Goal: Information Seeking & Learning: Learn about a topic

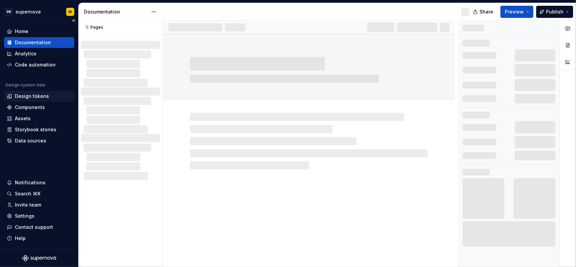
click at [37, 97] on div "Design tokens" at bounding box center [32, 96] width 34 height 7
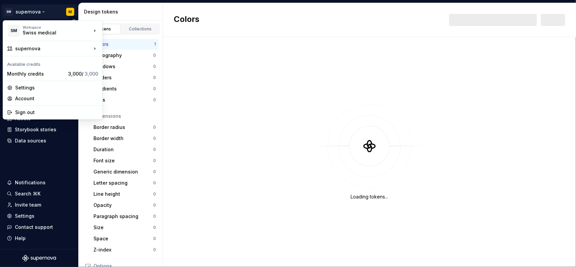
click at [41, 11] on html "SM supernova M Home Documentation Analytics Code automation Design system data …" at bounding box center [288, 133] width 576 height 267
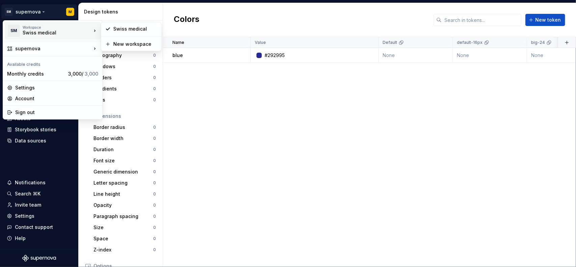
click at [253, 13] on html "SM supernova M Home Documentation Analytics Code automation Design system data …" at bounding box center [288, 133] width 576 height 267
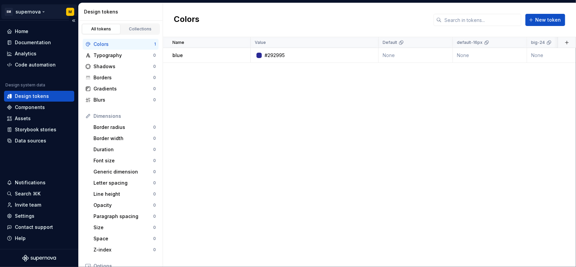
click at [48, 12] on html "SM supernova M Home Documentation Analytics Code automation Design system data …" at bounding box center [288, 133] width 576 height 267
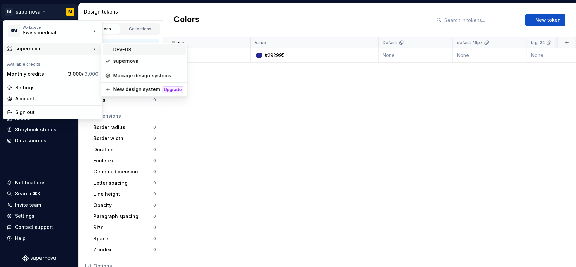
click at [128, 50] on div "DEV-DS" at bounding box center [148, 49] width 70 height 7
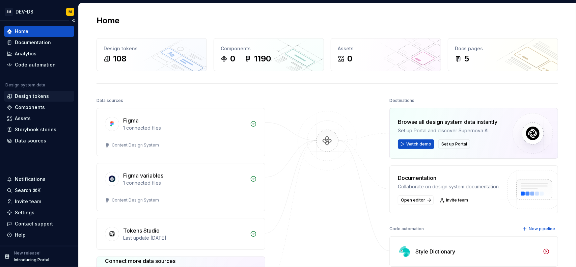
click at [48, 95] on div "Design tokens" at bounding box center [39, 96] width 65 height 7
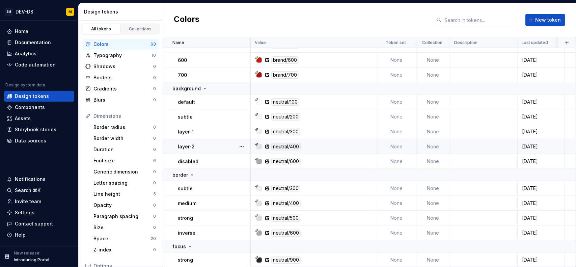
scroll to position [914, 0]
click at [120, 52] on div "Typography" at bounding box center [123, 55] width 58 height 7
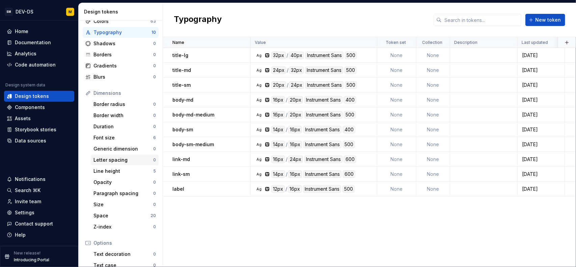
scroll to position [34, 0]
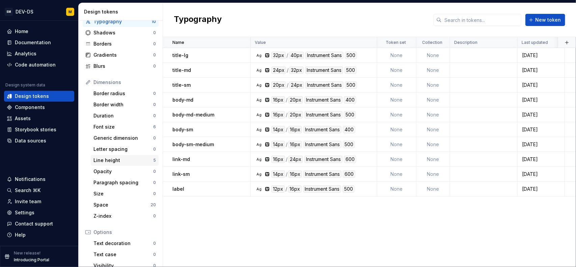
click at [128, 161] on div "Line height" at bounding box center [124, 160] width 60 height 7
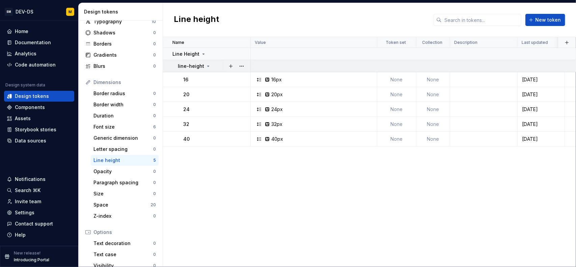
click at [207, 65] on icon at bounding box center [208, 65] width 5 height 5
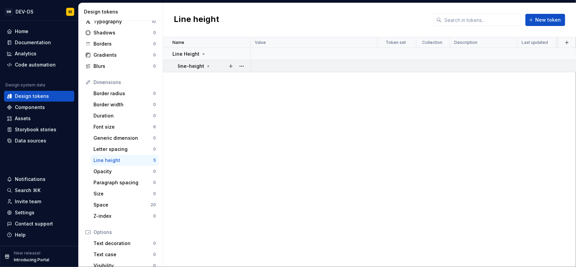
click at [207, 65] on icon at bounding box center [208, 65] width 5 height 5
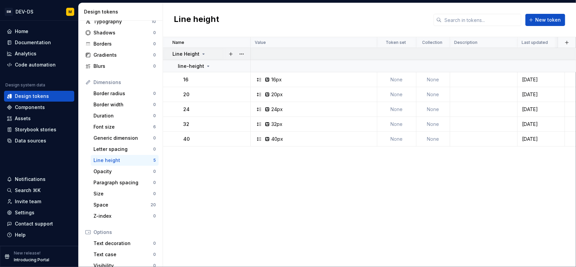
click at [203, 53] on icon at bounding box center [203, 53] width 5 height 5
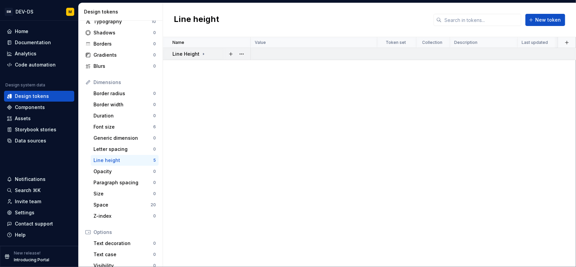
click at [203, 53] on icon at bounding box center [203, 53] width 5 height 5
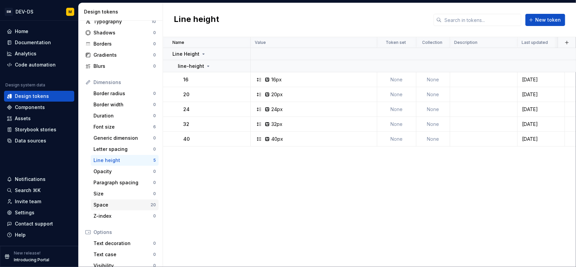
click at [120, 202] on div "Space" at bounding box center [122, 205] width 57 height 7
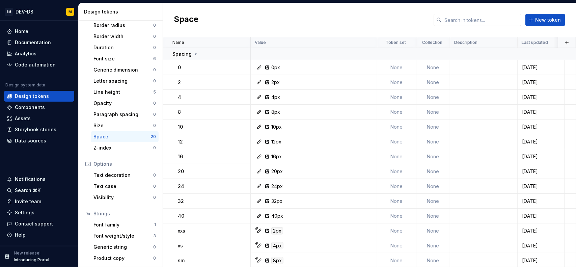
scroll to position [68, 0]
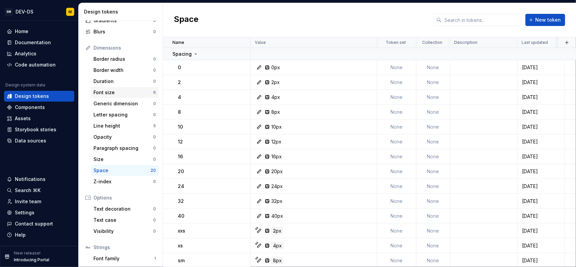
click at [132, 89] on div "Font size" at bounding box center [124, 92] width 60 height 7
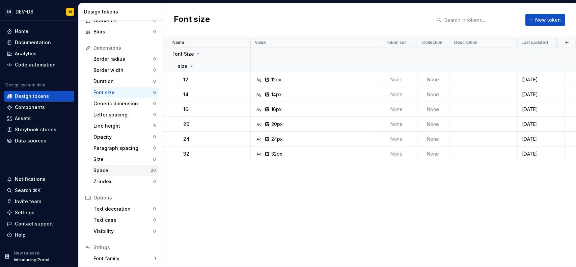
click at [119, 172] on div "Space" at bounding box center [122, 170] width 57 height 7
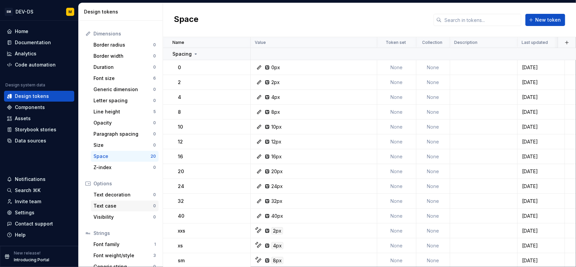
scroll to position [102, 0]
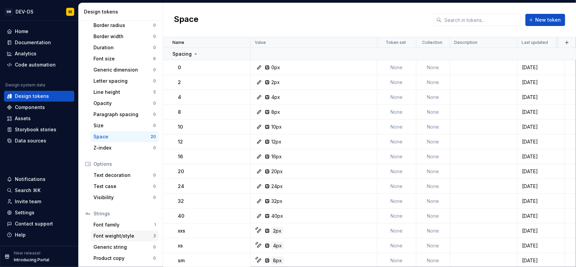
click at [117, 237] on div "Font weight/style" at bounding box center [124, 236] width 60 height 7
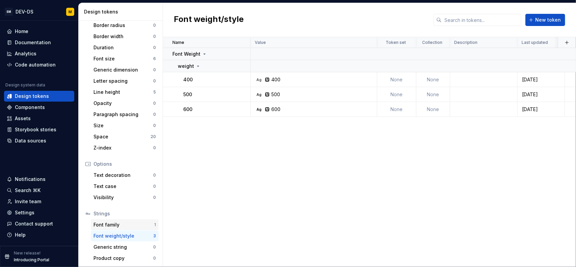
click at [123, 222] on div "Font family" at bounding box center [124, 224] width 61 height 7
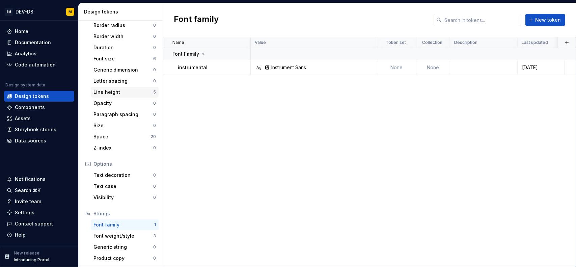
click at [121, 89] on div "Line height" at bounding box center [124, 92] width 60 height 7
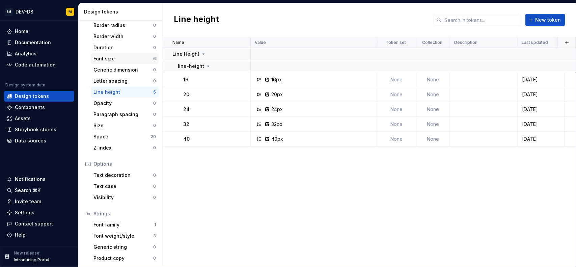
click at [120, 58] on div "Font size" at bounding box center [124, 58] width 60 height 7
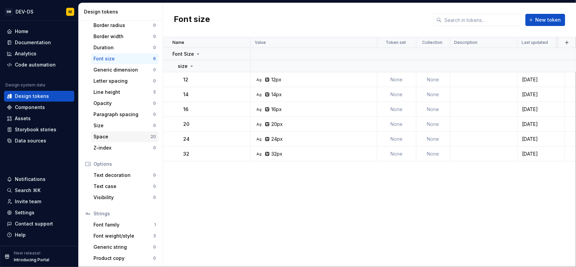
click at [119, 135] on div "Space" at bounding box center [122, 136] width 57 height 7
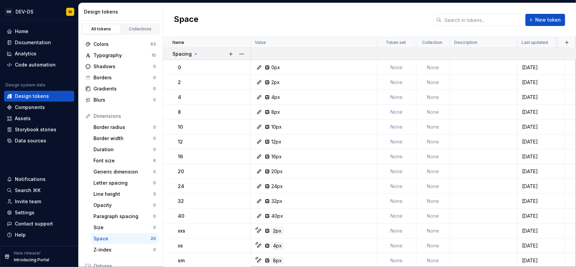
click at [196, 53] on icon at bounding box center [195, 53] width 5 height 5
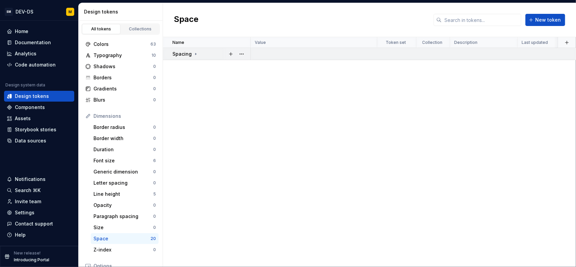
click at [196, 53] on icon at bounding box center [195, 53] width 5 height 5
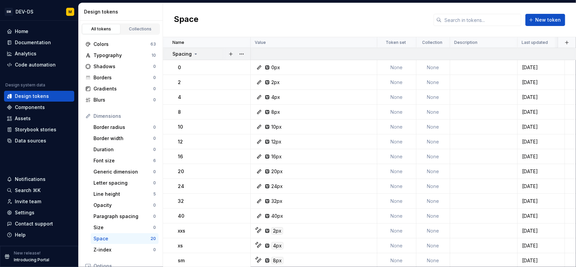
click at [196, 52] on icon at bounding box center [195, 53] width 5 height 5
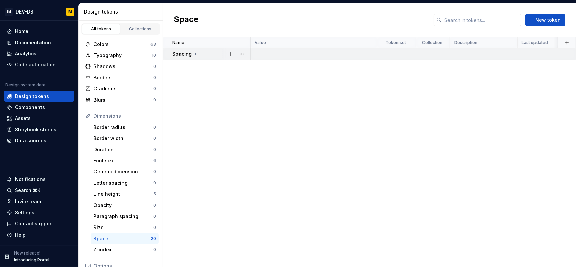
click at [196, 52] on icon at bounding box center [195, 53] width 5 height 5
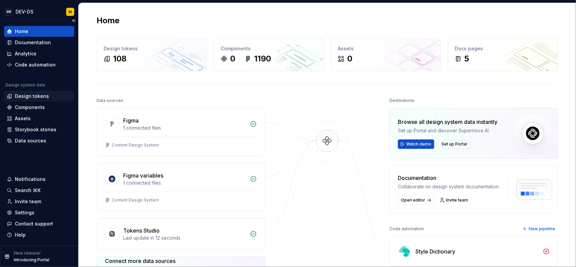
click at [39, 98] on div "Design tokens" at bounding box center [32, 96] width 34 height 7
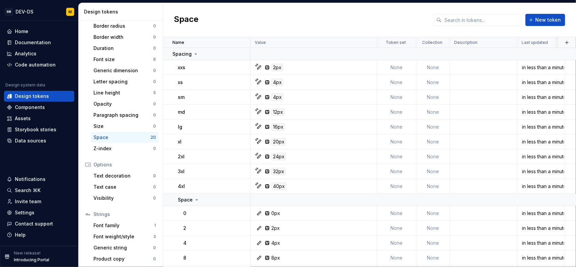
click at [138, 135] on div "Space" at bounding box center [122, 137] width 57 height 7
click at [189, 201] on p "Space" at bounding box center [185, 200] width 15 height 7
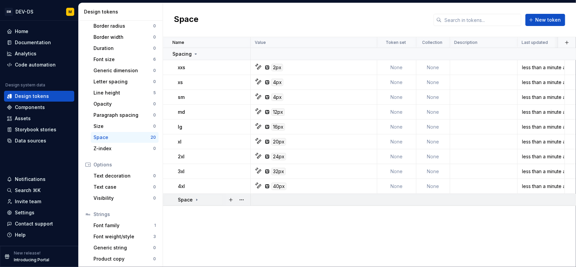
click at [189, 201] on p "Space" at bounding box center [185, 200] width 15 height 7
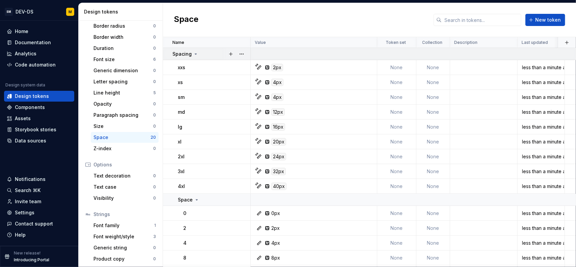
click at [186, 57] on td "Spacing" at bounding box center [207, 54] width 88 height 12
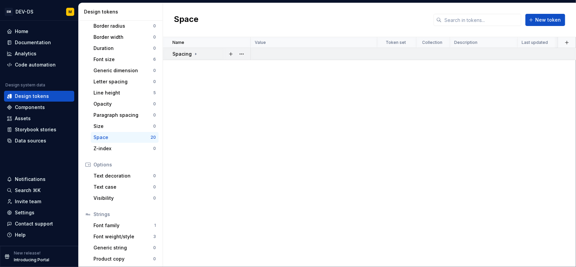
click at [188, 55] on p "Spacing" at bounding box center [182, 54] width 19 height 7
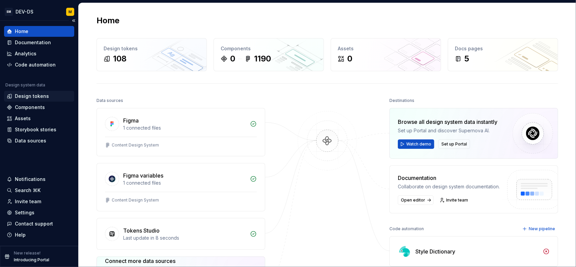
click at [39, 96] on div "Design tokens" at bounding box center [32, 96] width 34 height 7
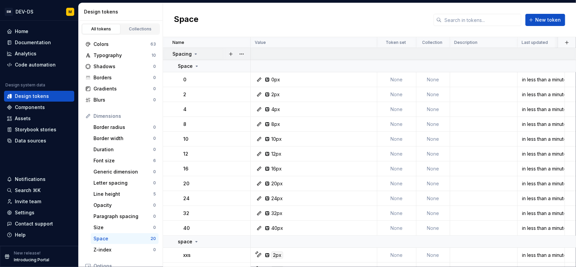
click at [194, 51] on icon at bounding box center [195, 53] width 5 height 5
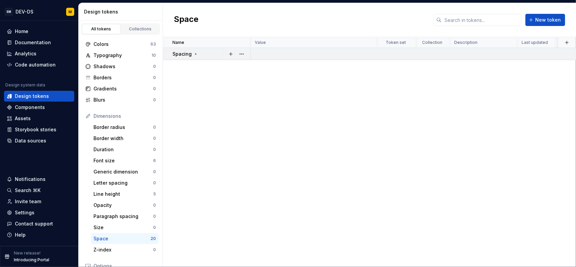
click at [194, 51] on icon at bounding box center [195, 53] width 5 height 5
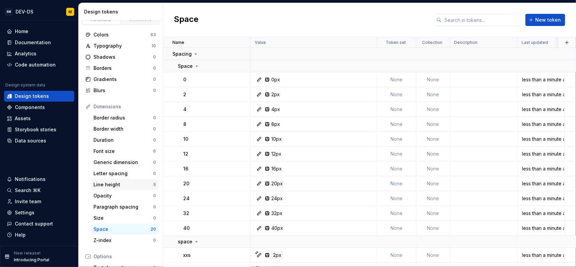
scroll to position [34, 0]
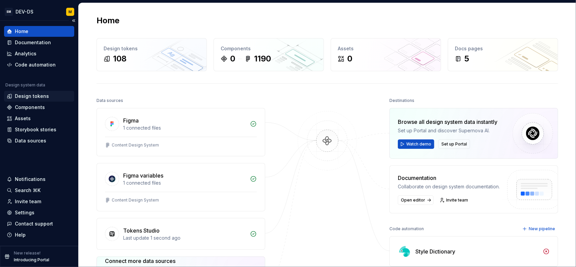
click at [46, 92] on div "Design tokens" at bounding box center [39, 96] width 70 height 11
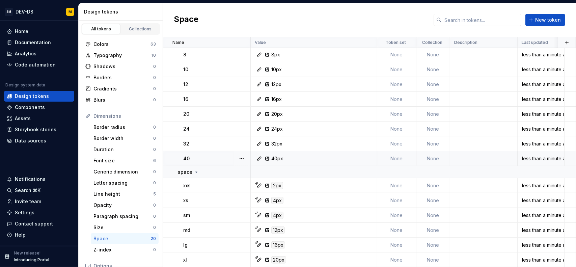
scroll to position [117, 0]
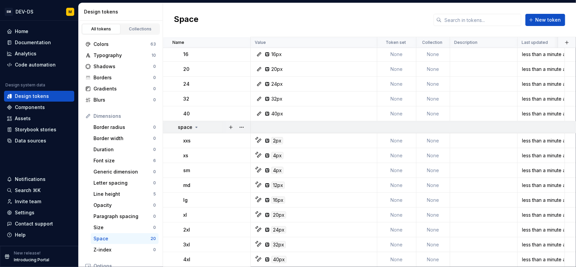
click at [200, 127] on div "space" at bounding box center [214, 127] width 72 height 7
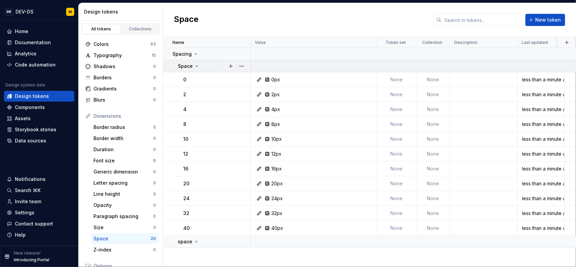
click at [194, 67] on icon at bounding box center [196, 65] width 5 height 5
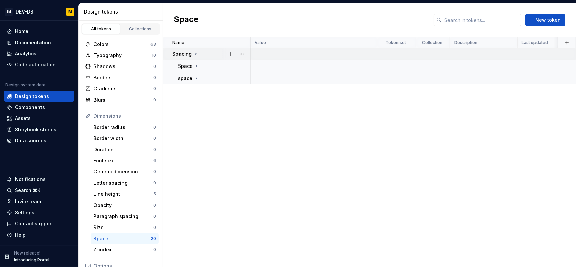
click at [196, 52] on icon at bounding box center [195, 53] width 5 height 5
click at [192, 78] on div "space" at bounding box center [188, 78] width 21 height 7
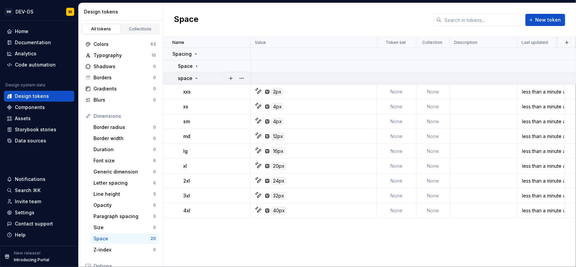
click at [199, 78] on div "space" at bounding box center [214, 78] width 72 height 7
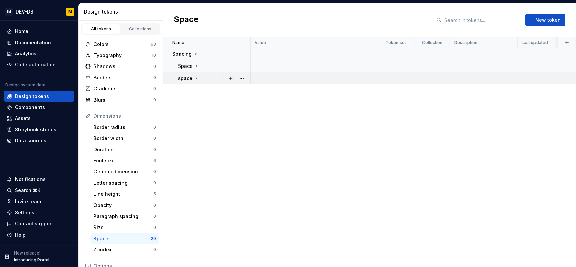
click at [199, 78] on div "space" at bounding box center [214, 78] width 72 height 7
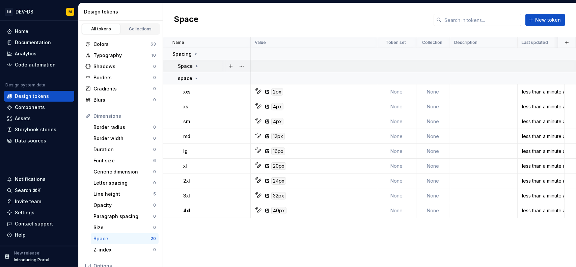
click at [197, 65] on icon at bounding box center [197, 66] width 1 height 2
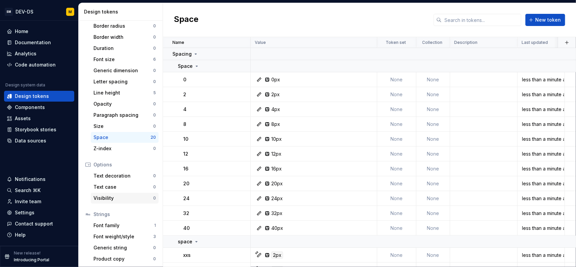
scroll to position [102, 0]
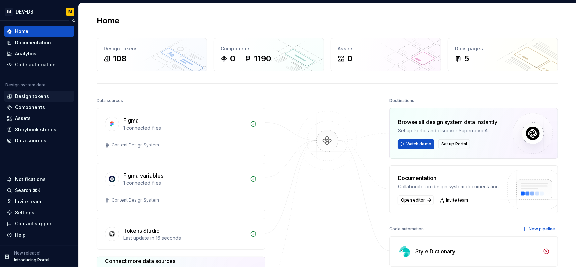
click at [33, 95] on div "Design tokens" at bounding box center [32, 96] width 34 height 7
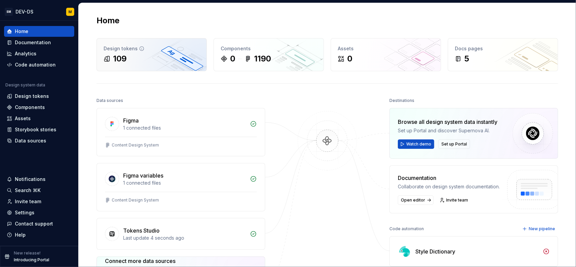
click at [150, 60] on div "109" at bounding box center [152, 58] width 96 height 11
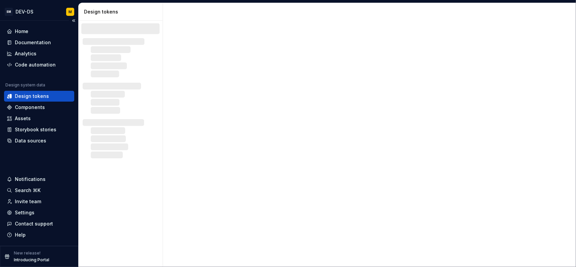
click at [38, 96] on div "Design tokens" at bounding box center [32, 96] width 34 height 7
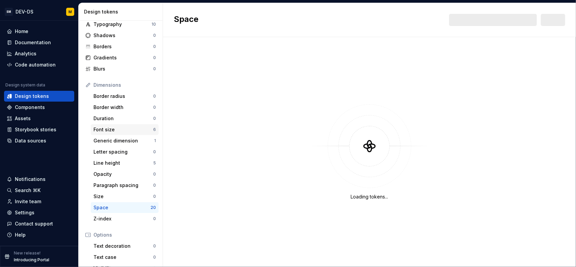
scroll to position [68, 0]
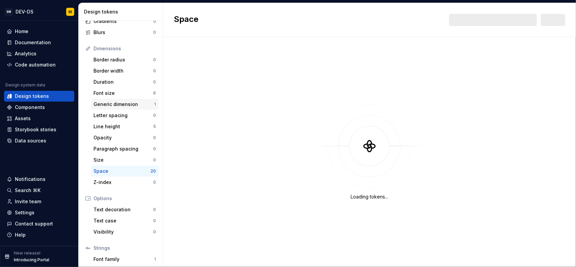
click at [128, 100] on div "Generic dimension 1" at bounding box center [125, 104] width 68 height 11
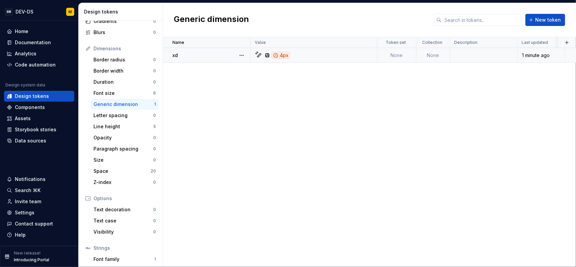
click at [277, 53] on icon at bounding box center [275, 55] width 5 height 5
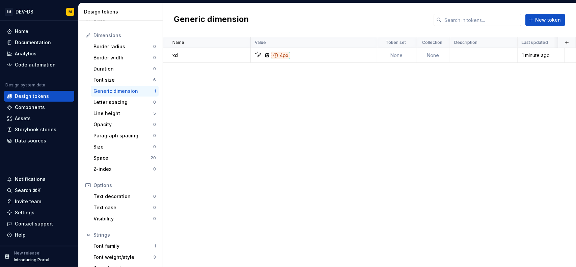
scroll to position [101, 0]
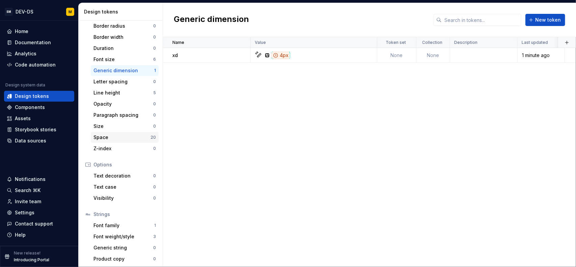
click at [130, 140] on div "Space" at bounding box center [122, 137] width 57 height 7
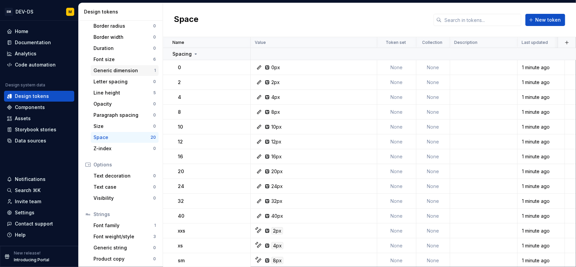
click at [127, 72] on div "Generic dimension" at bounding box center [124, 70] width 61 height 7
